Goal: Task Accomplishment & Management: Use online tool/utility

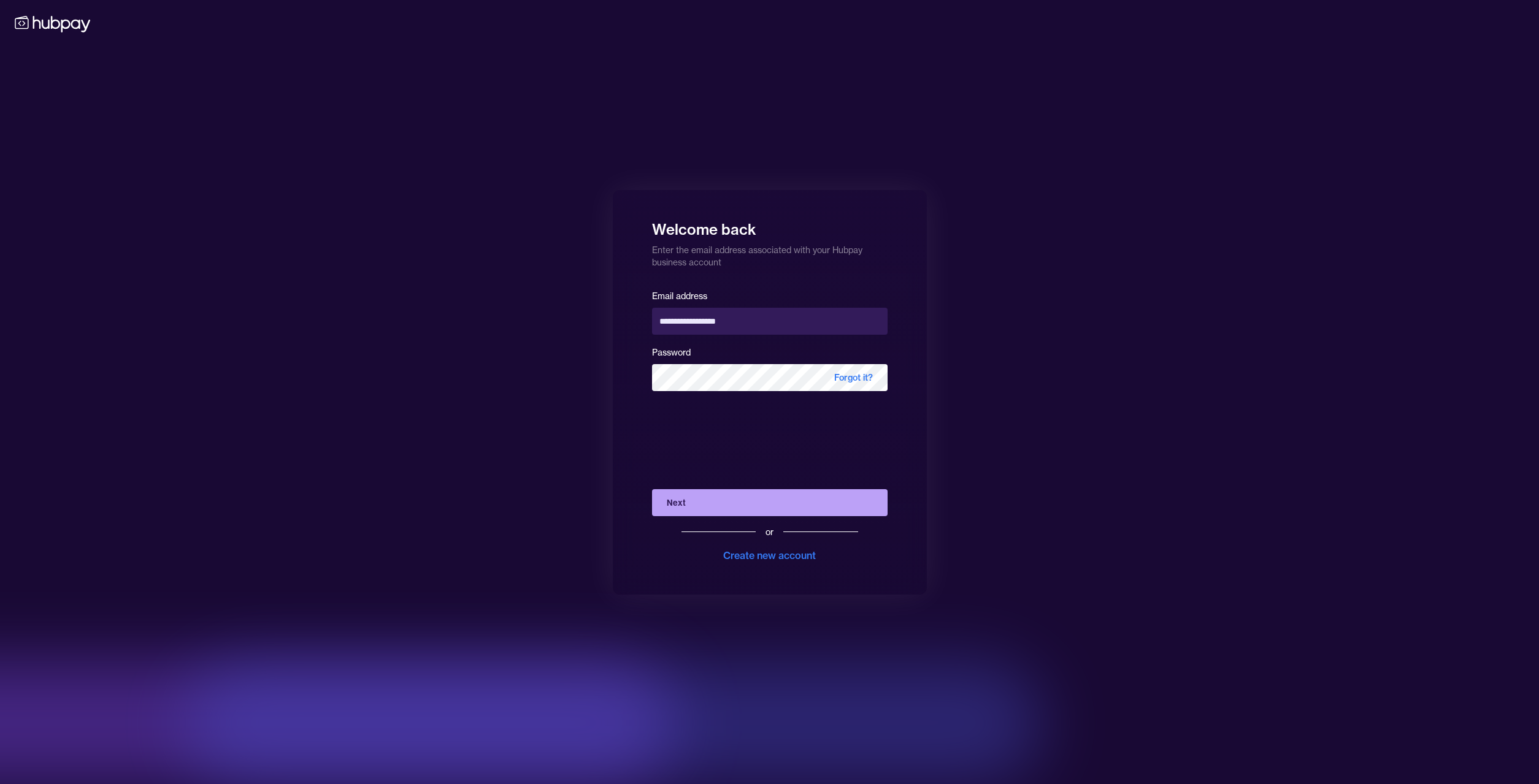
click at [700, 500] on button "Next" at bounding box center [770, 503] width 236 height 27
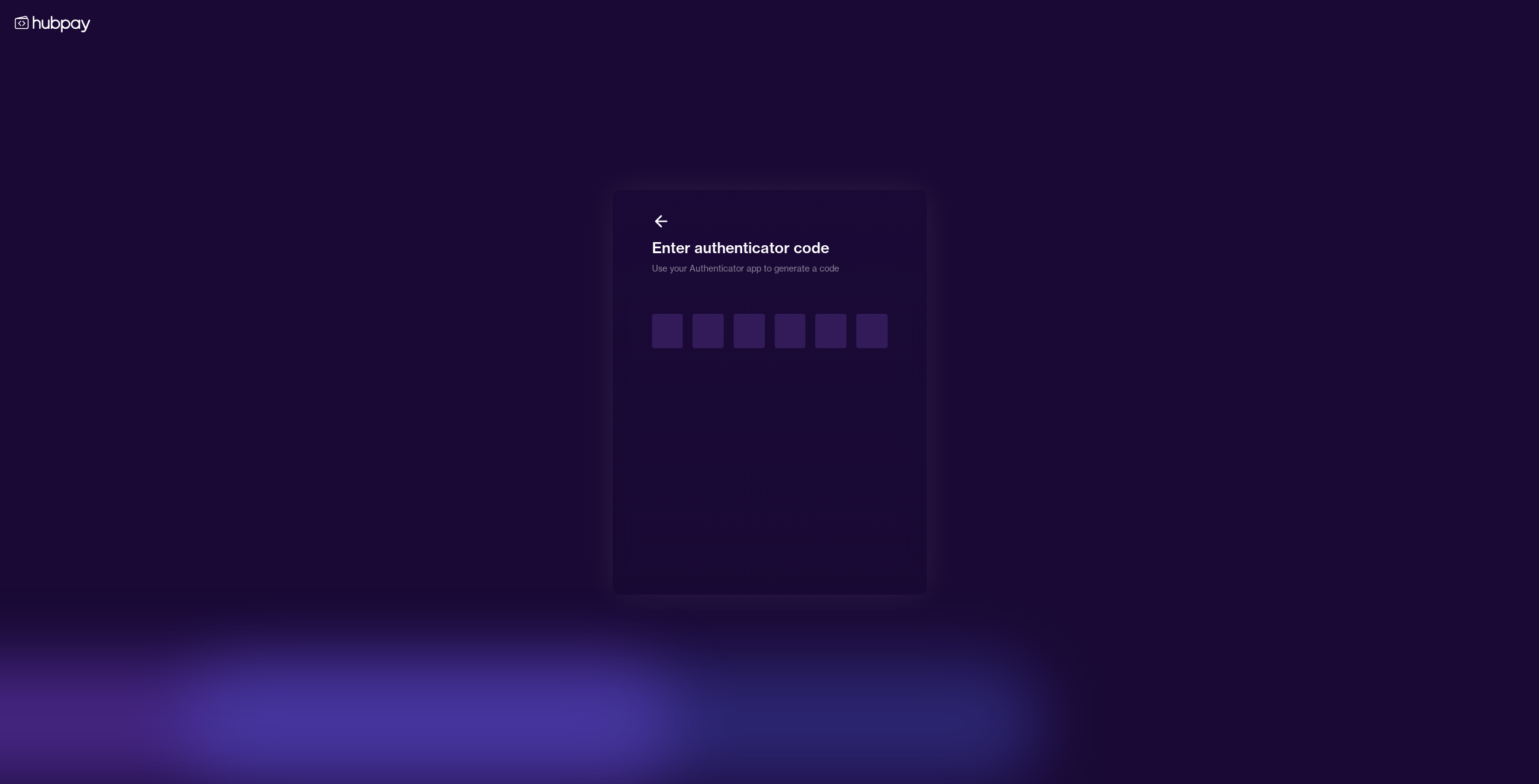
type input "*"
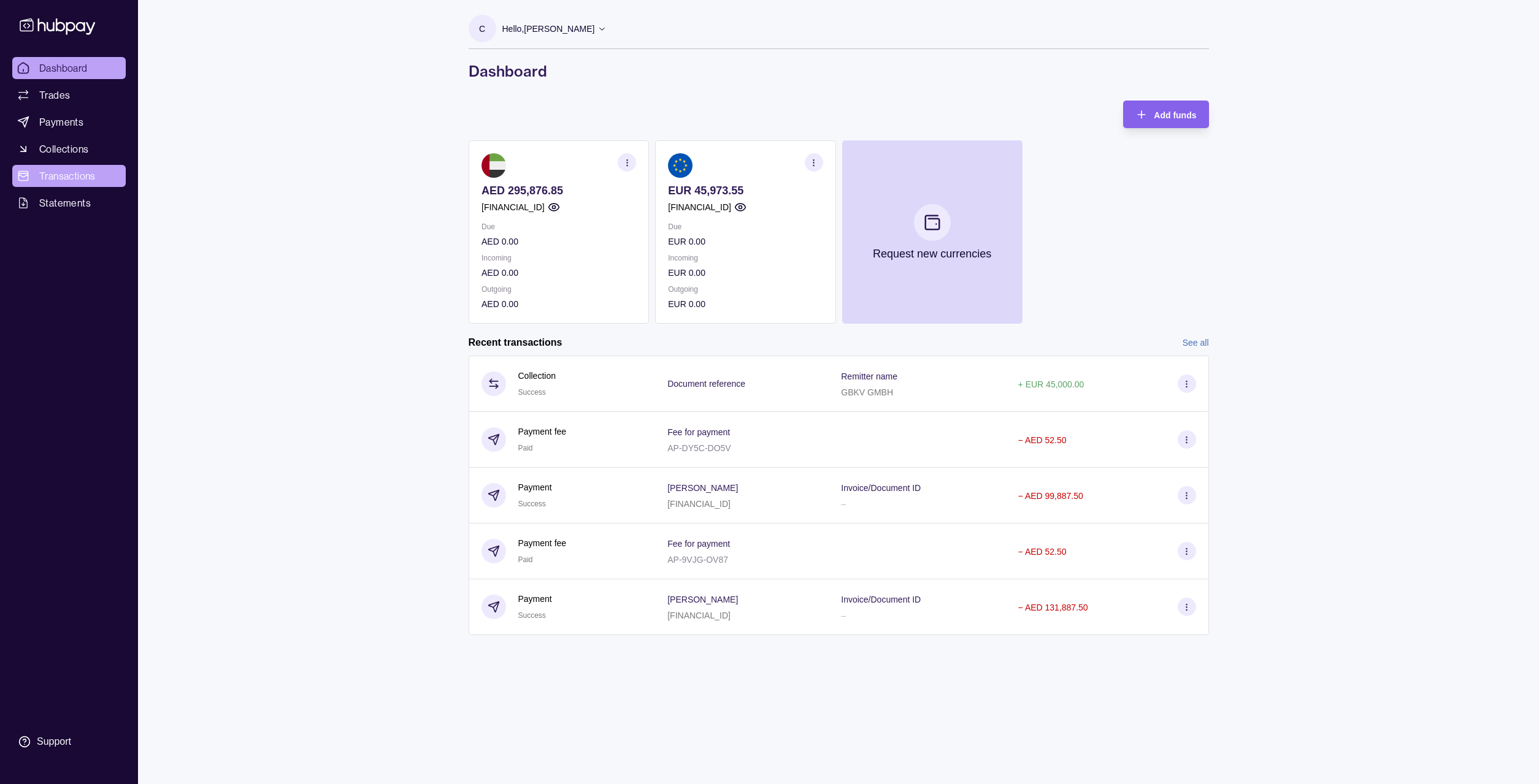
click at [60, 176] on span "Transactions" at bounding box center [67, 176] width 56 height 15
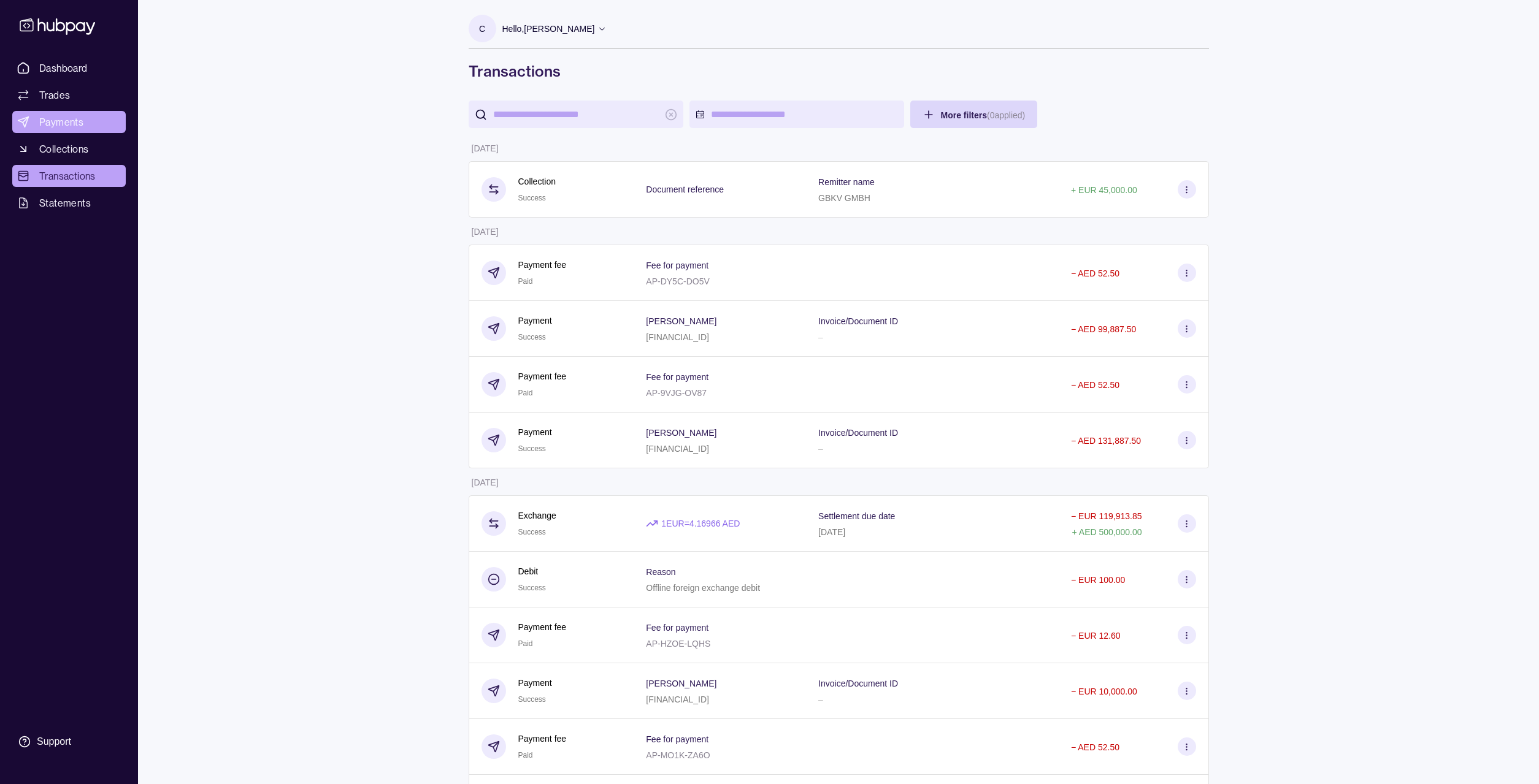
click at [59, 123] on span "Payments" at bounding box center [61, 122] width 44 height 15
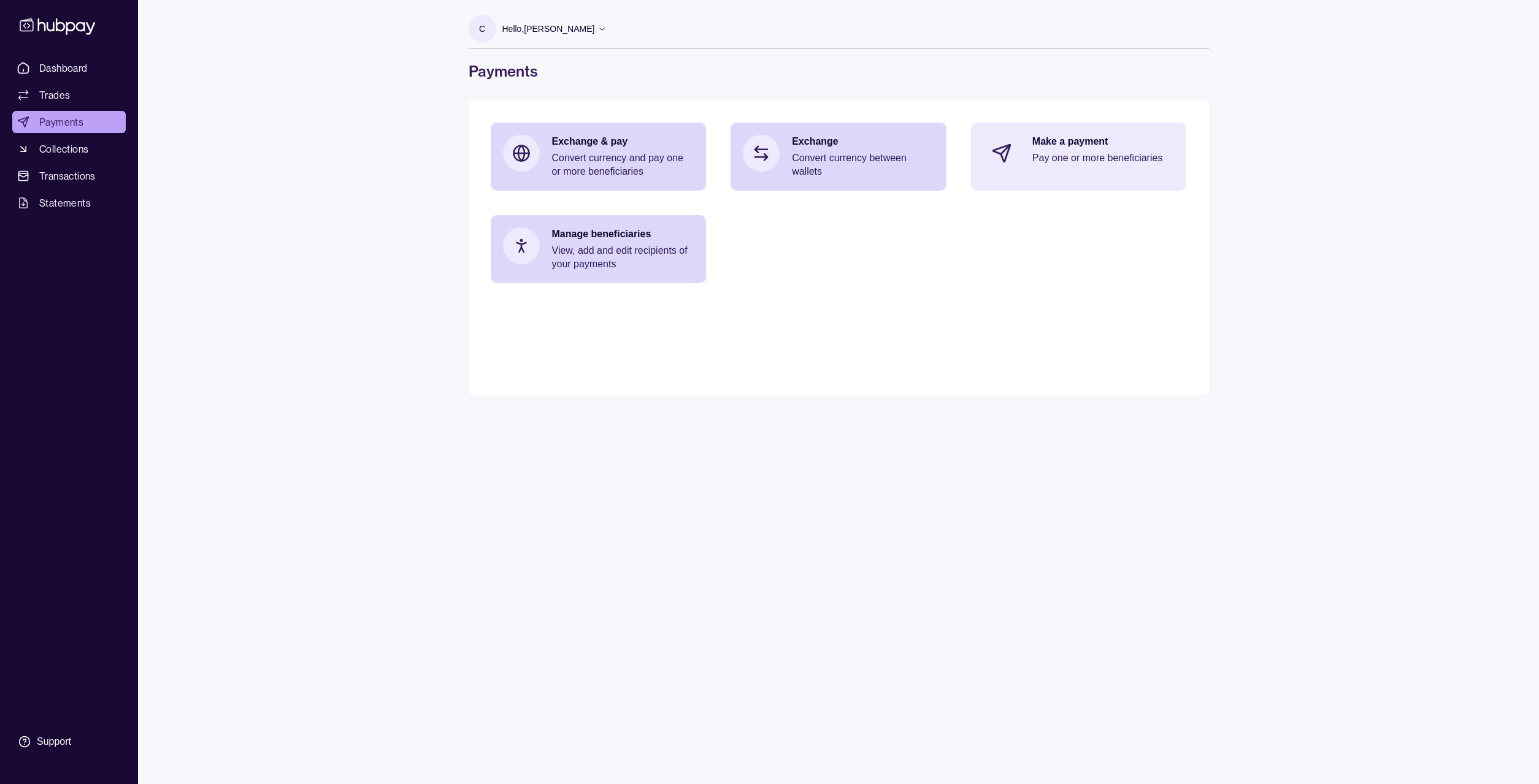
click at [1095, 160] on p "Pay one or more beneficiaries" at bounding box center [1103, 158] width 142 height 14
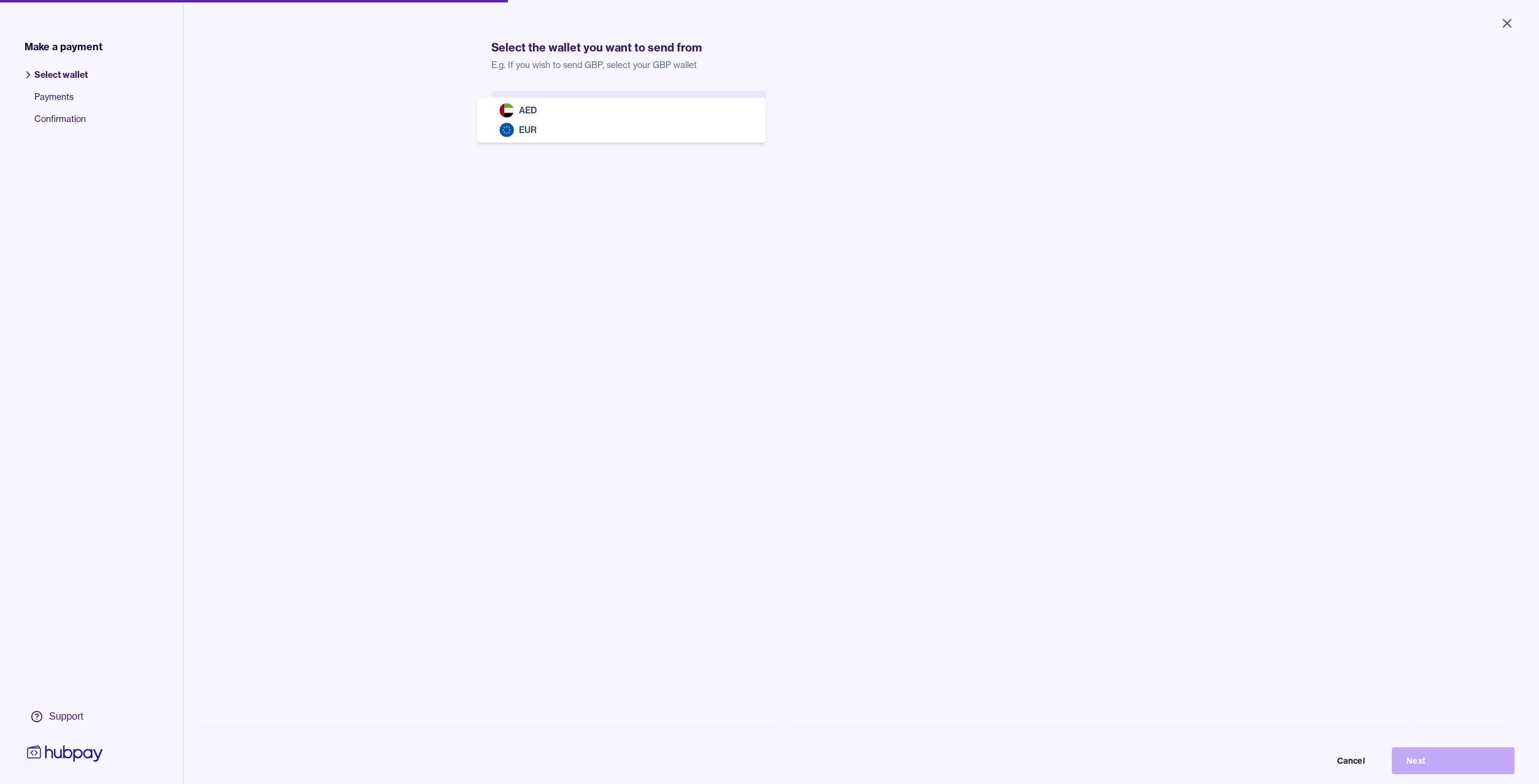
click at [752, 108] on body "Close Make a payment Select wallet Payments Confirmation Support Select the wal…" at bounding box center [770, 392] width 1539 height 784
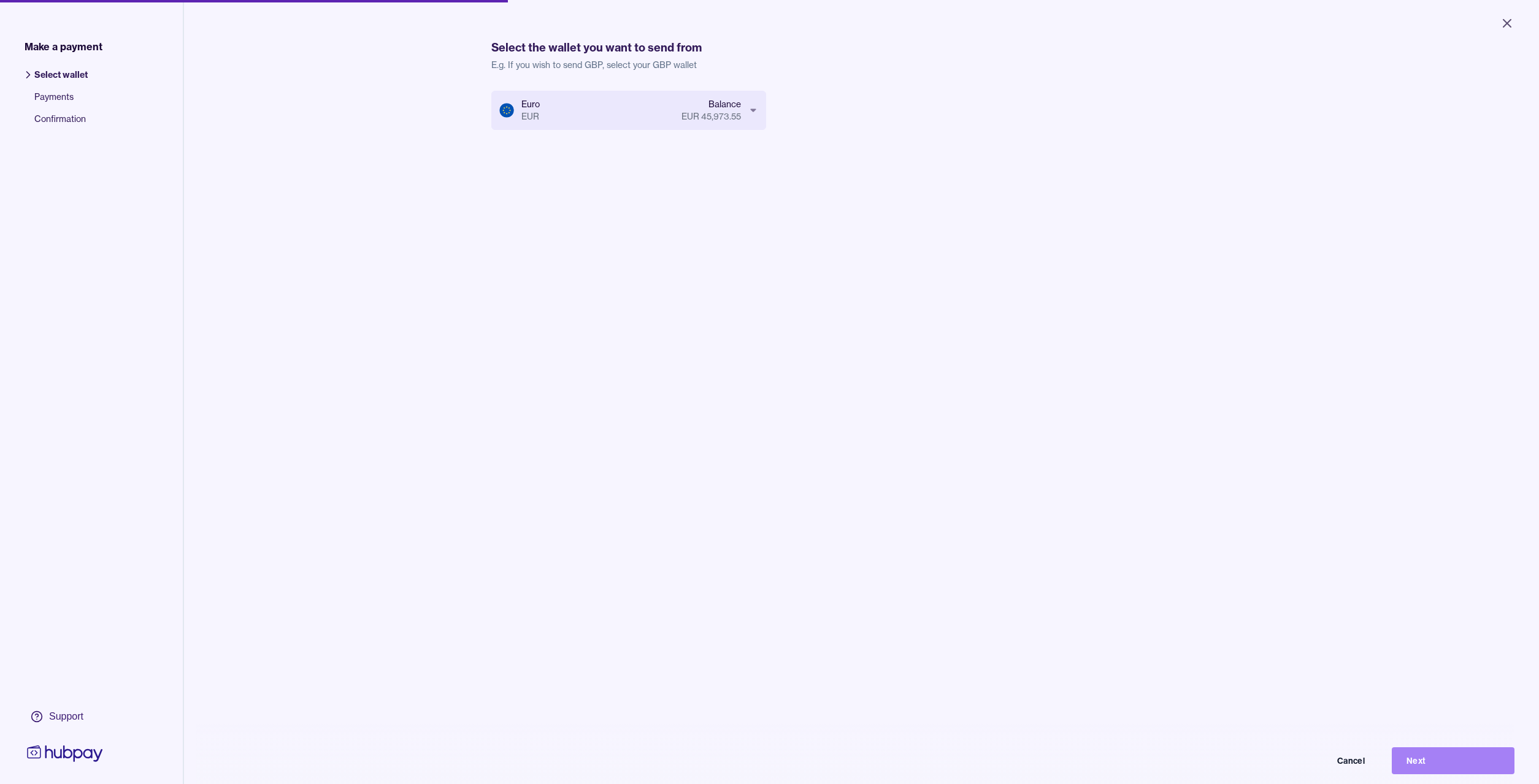
click at [1439, 763] on button "Next" at bounding box center [1453, 761] width 123 height 27
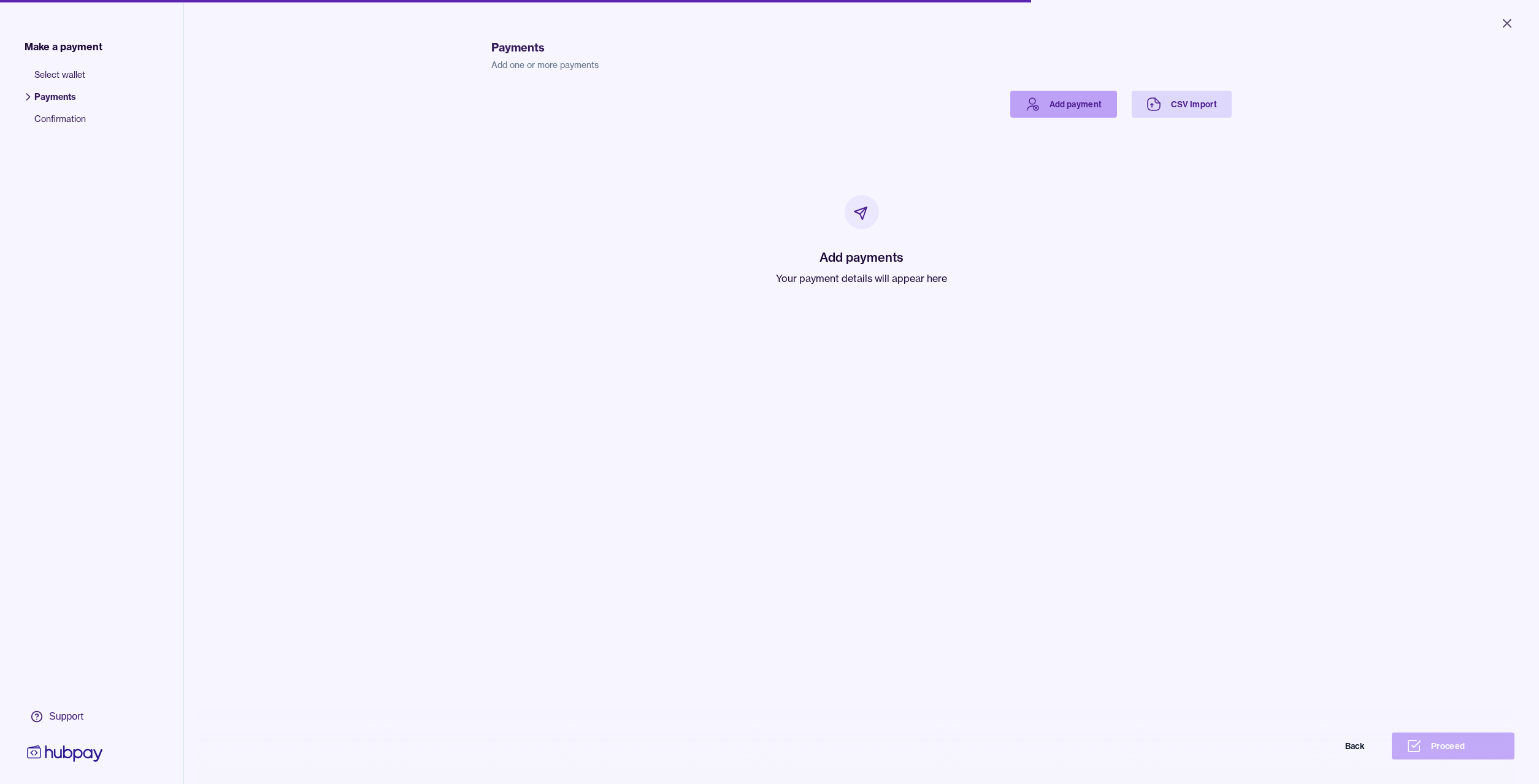
click at [1077, 106] on link "Add payment" at bounding box center [1064, 104] width 107 height 27
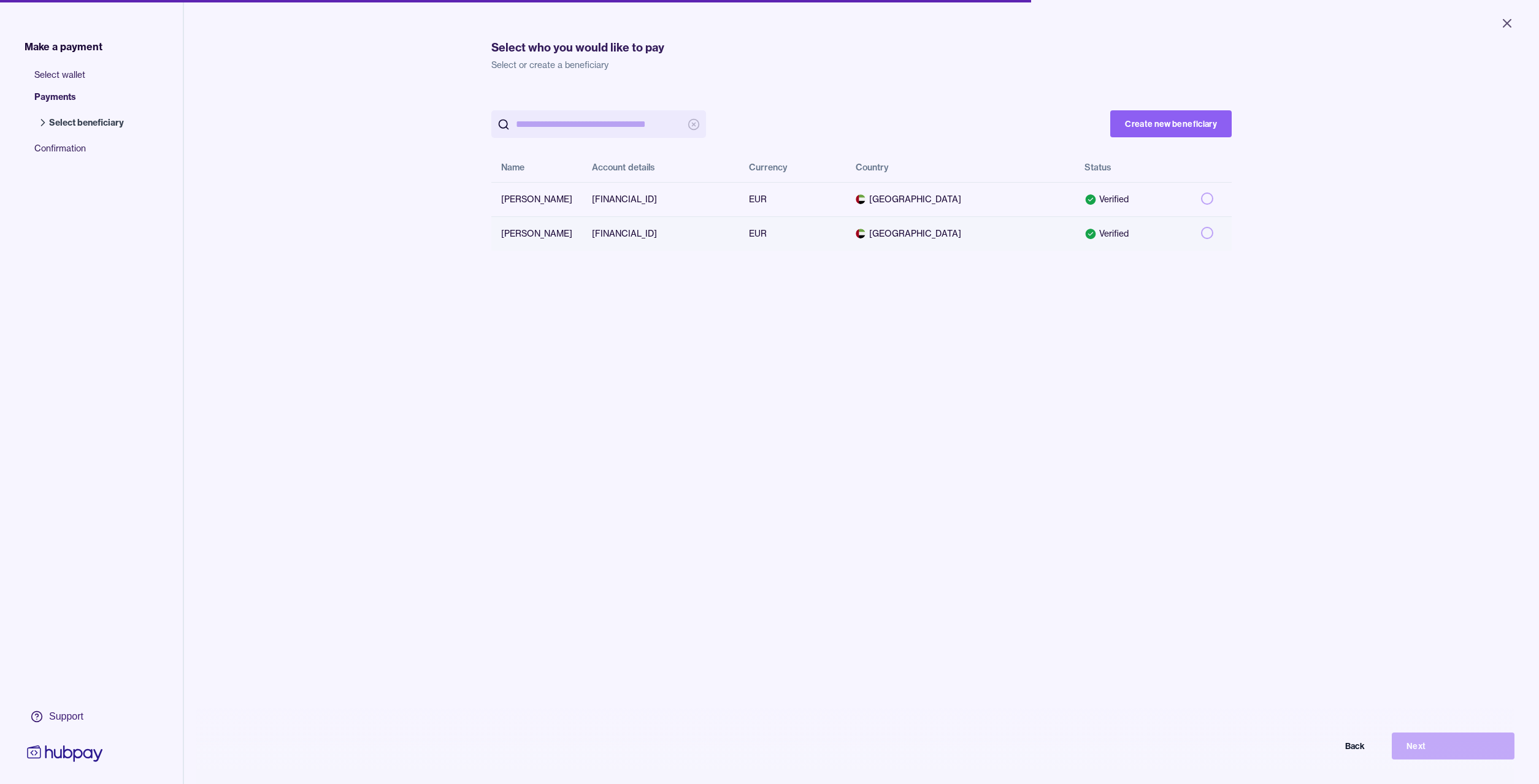
click at [1208, 239] on button "button" at bounding box center [1207, 233] width 12 height 12
click at [1427, 751] on button "Next" at bounding box center [1453, 746] width 123 height 27
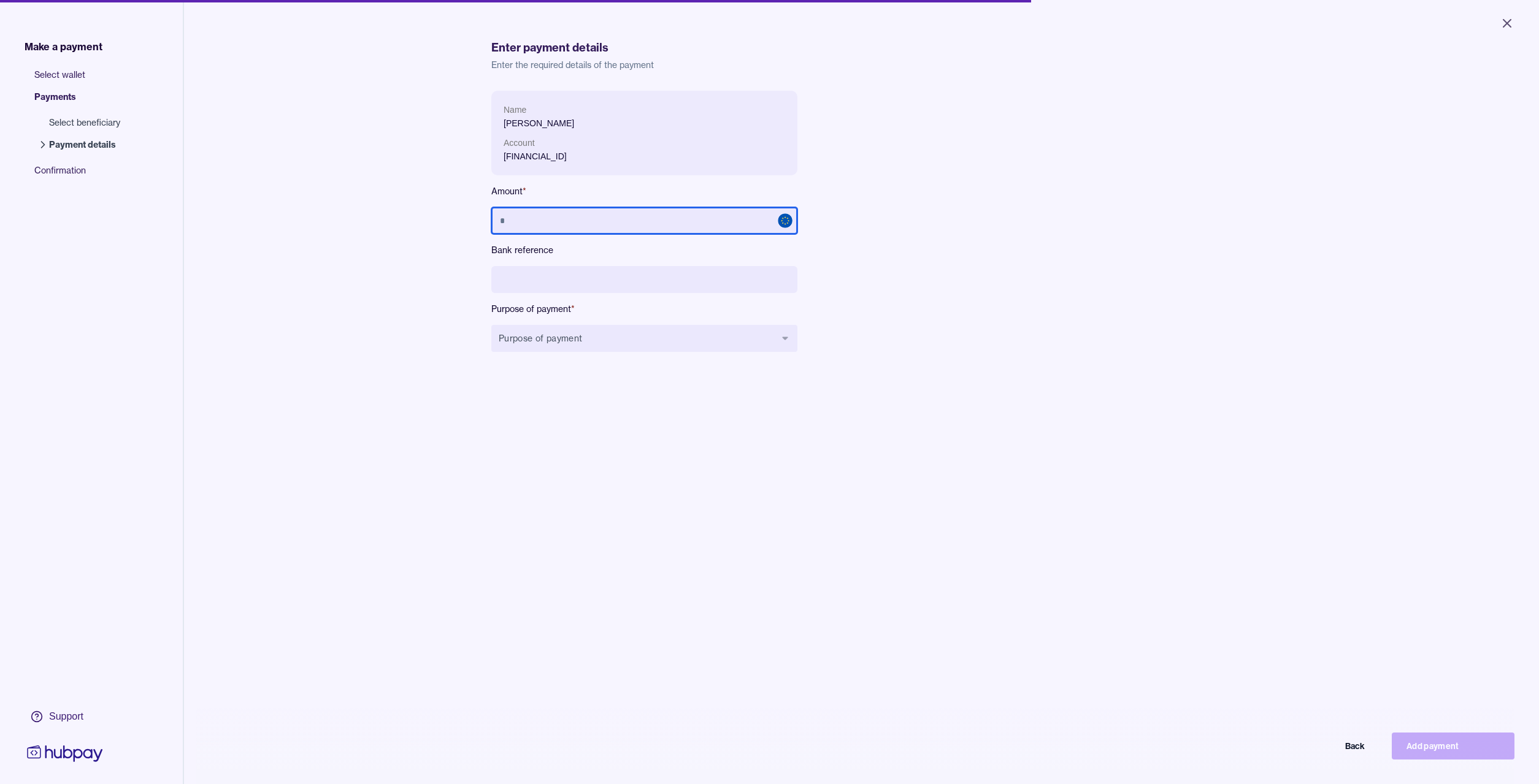
click at [574, 223] on input "text" at bounding box center [644, 221] width 306 height 27
type input "******"
click at [506, 279] on input at bounding box center [644, 280] width 306 height 27
type input "*"
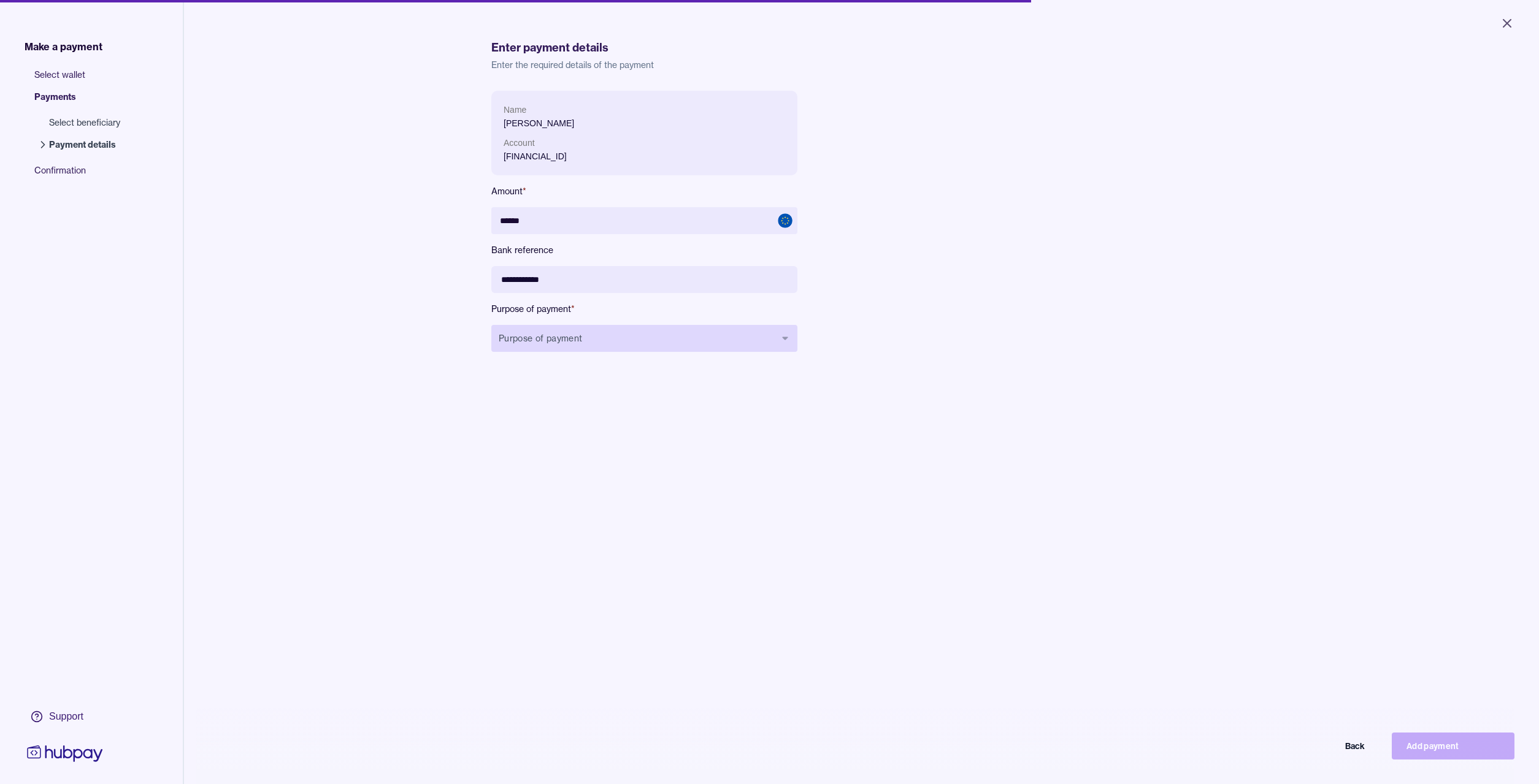
type input "**********"
click at [585, 345] on button "Purpose of payment" at bounding box center [644, 339] width 306 height 27
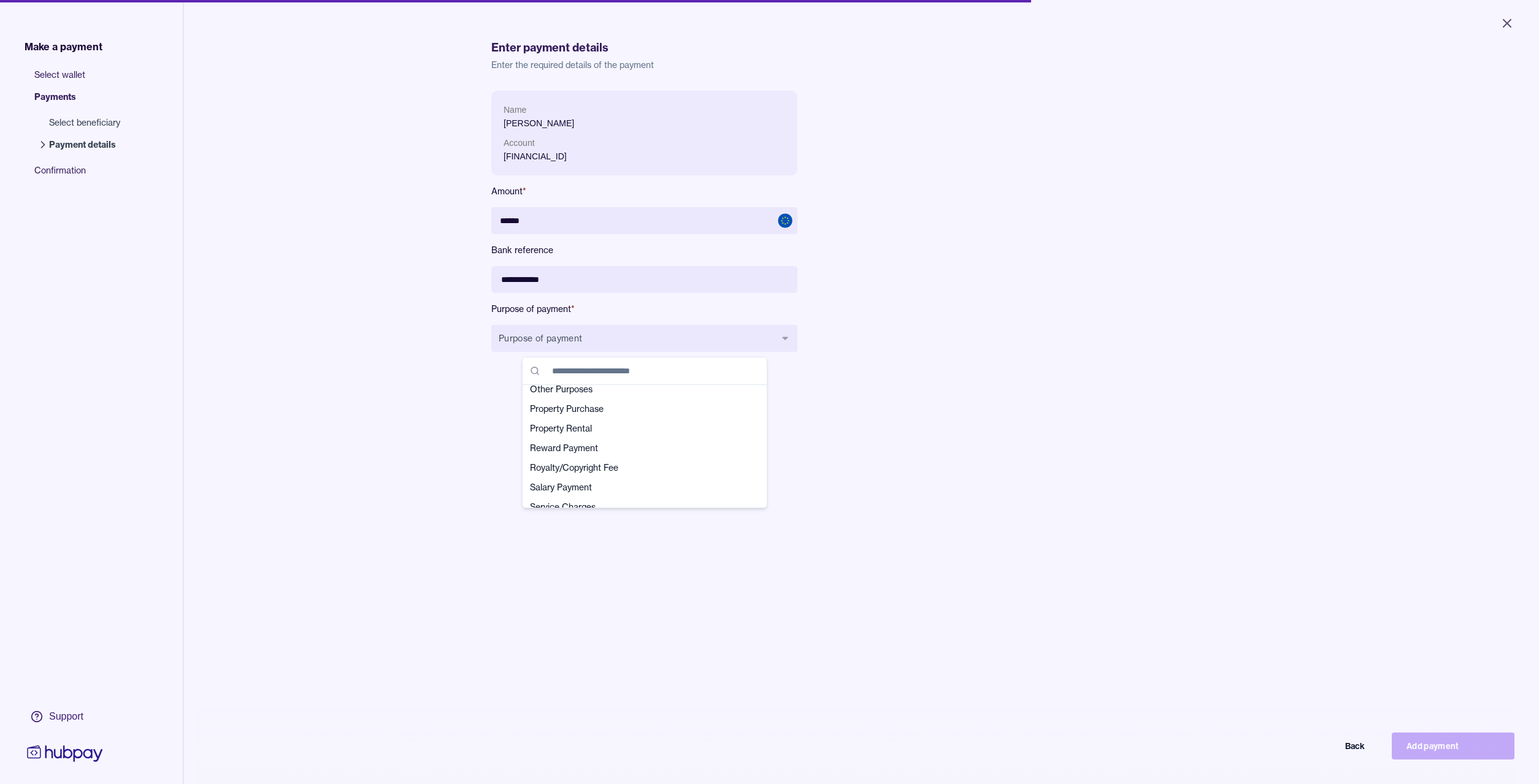
scroll to position [368, 0]
click at [566, 407] on span "Reward Payment" at bounding box center [637, 402] width 215 height 12
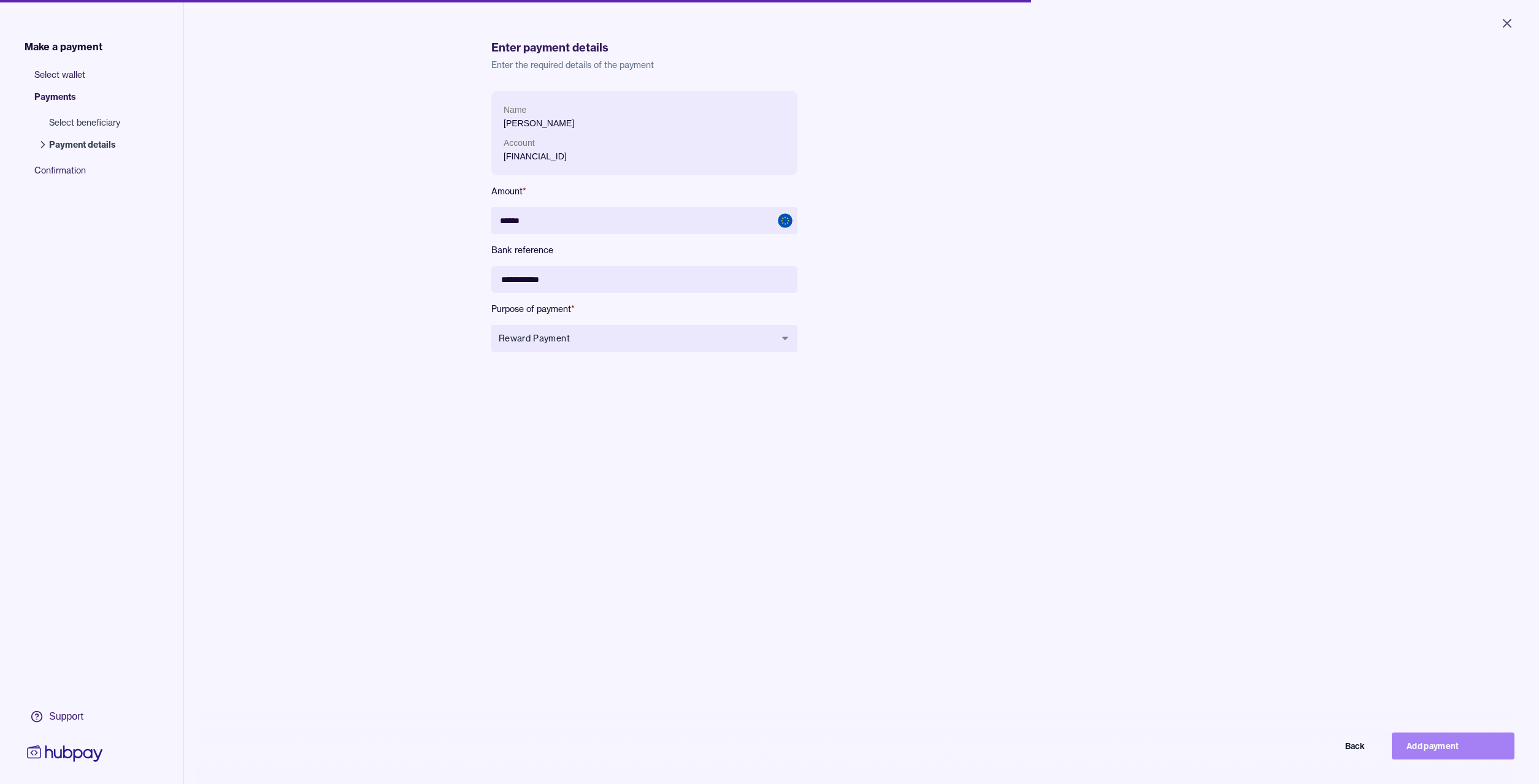
click at [1435, 747] on button "Add payment" at bounding box center [1453, 746] width 123 height 27
type input "*****"
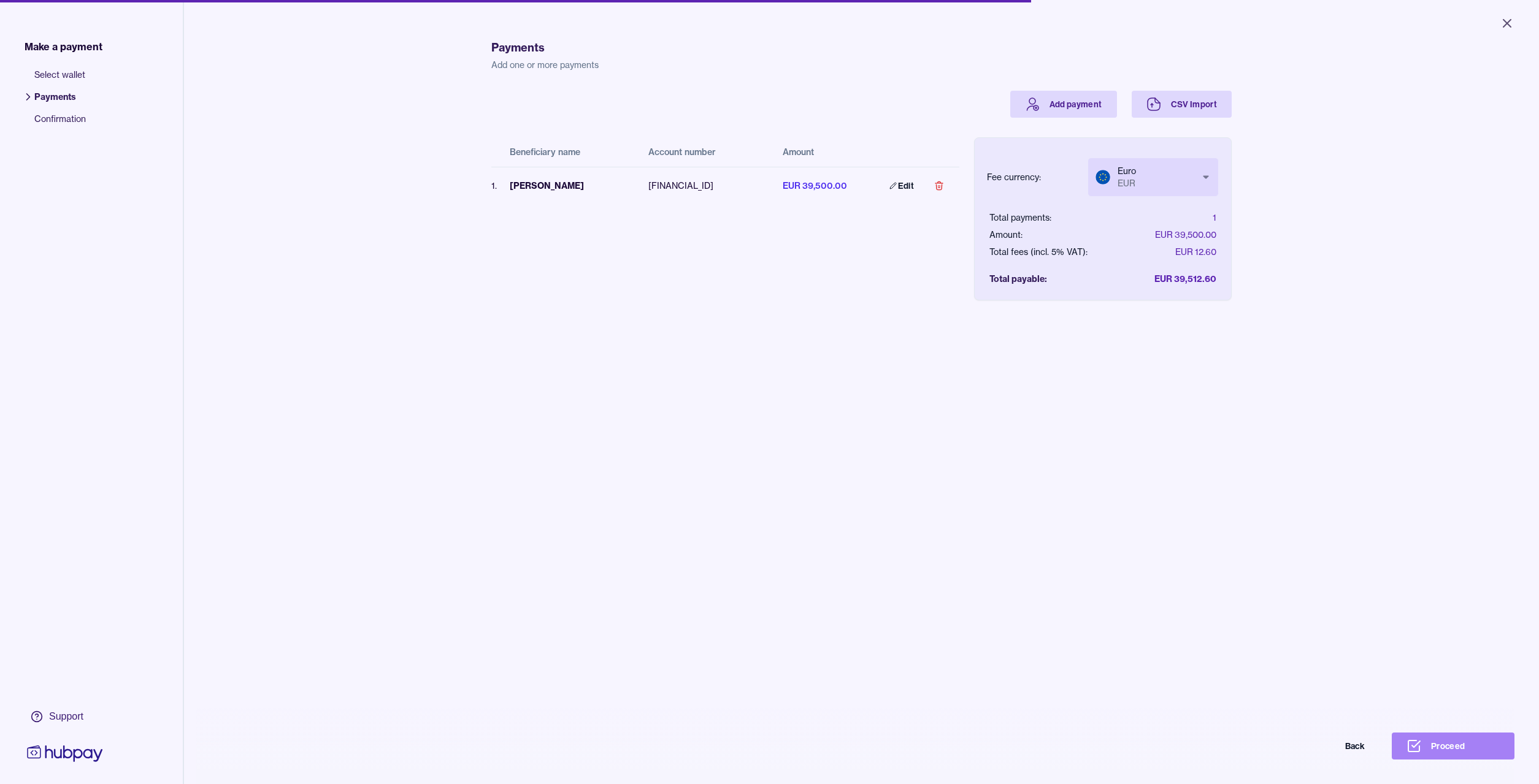
click at [1451, 745] on button "Proceed" at bounding box center [1453, 746] width 123 height 27
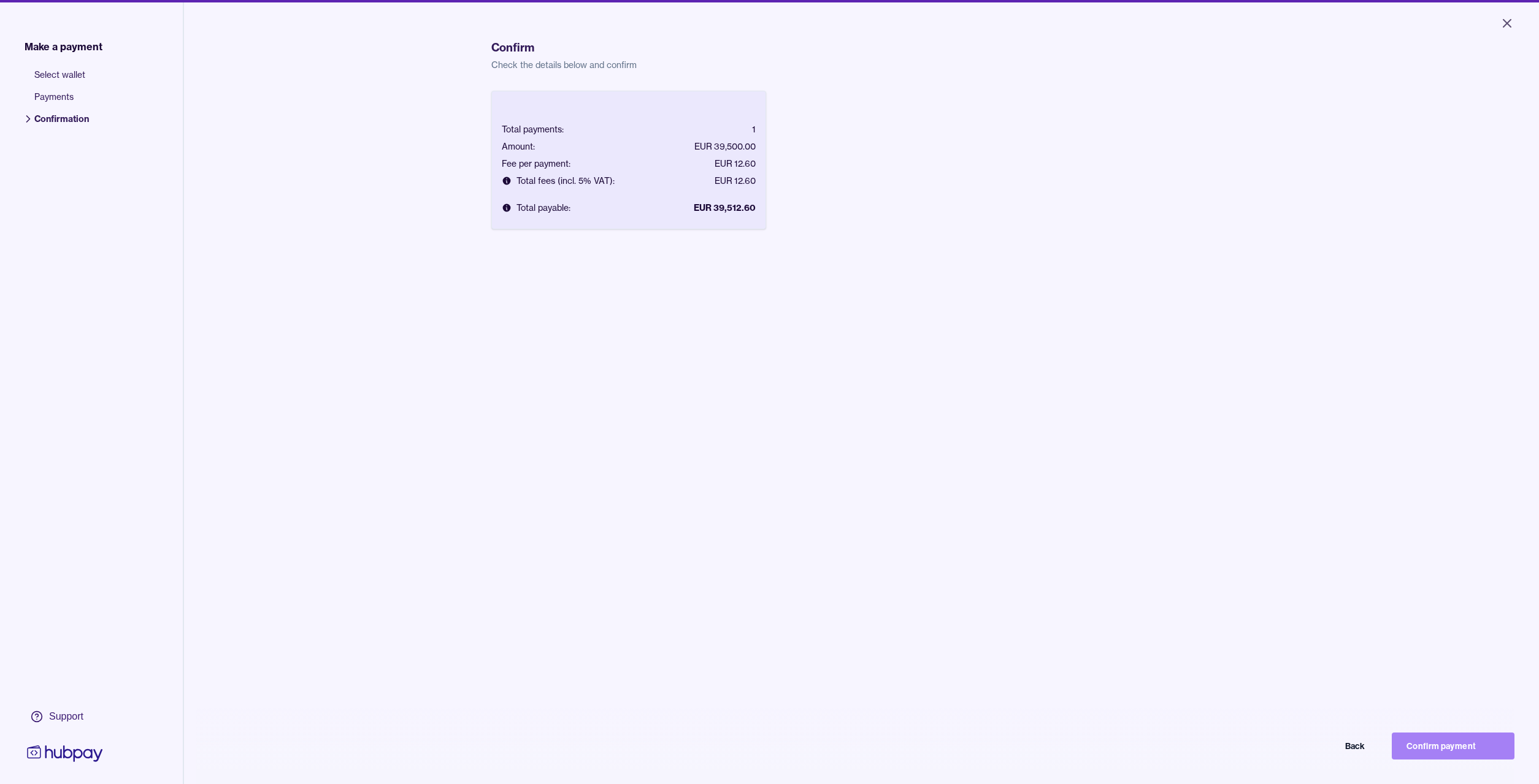
click at [1450, 745] on button "Confirm payment" at bounding box center [1453, 746] width 123 height 27
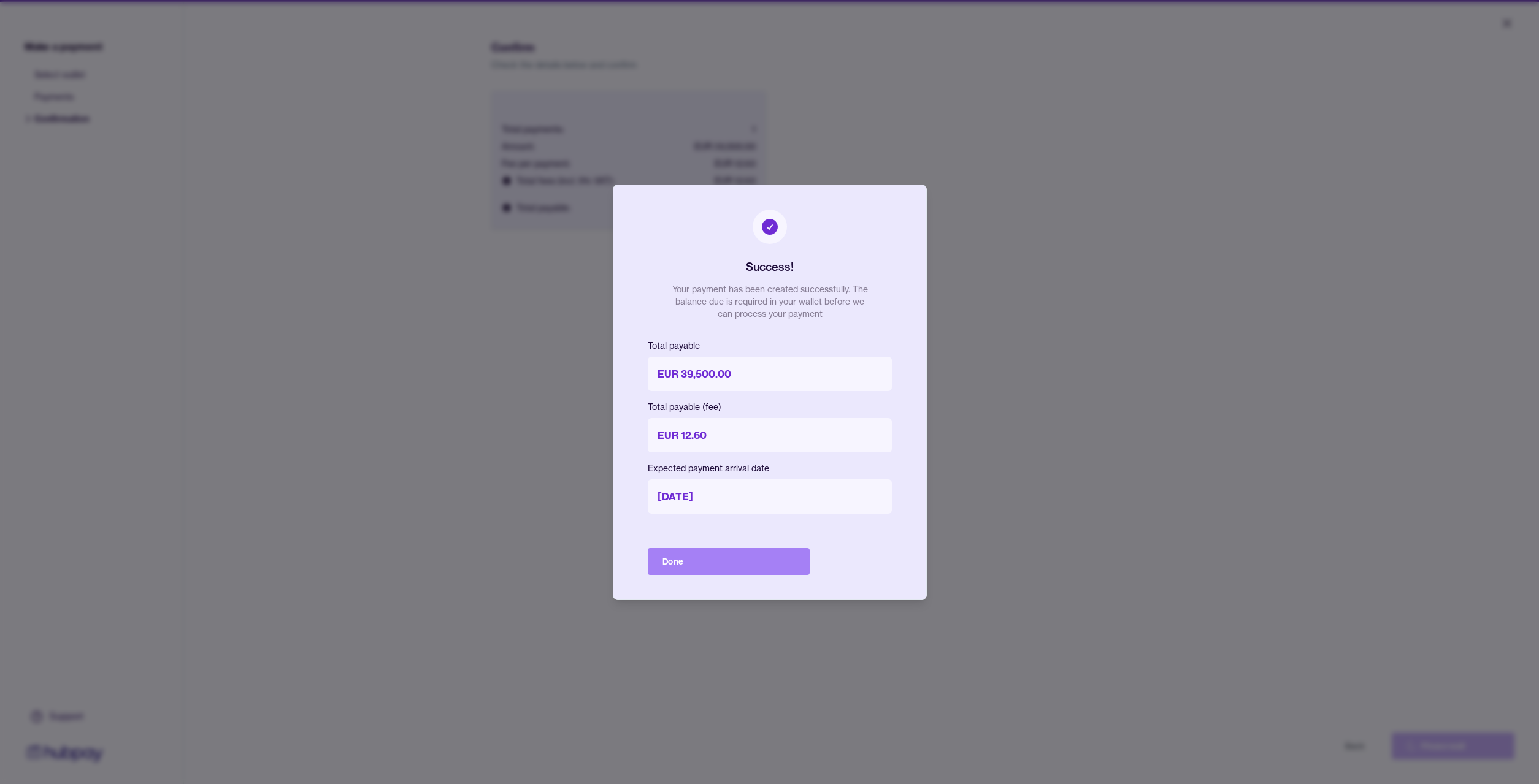
click at [670, 559] on button "Done" at bounding box center [728, 562] width 162 height 27
